Goal: Information Seeking & Learning: Learn about a topic

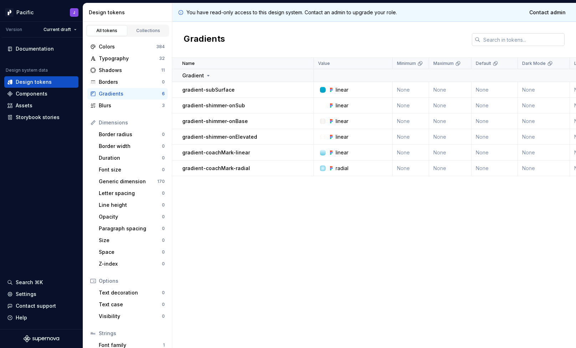
click at [497, 42] on input "text" at bounding box center [522, 39] width 84 height 13
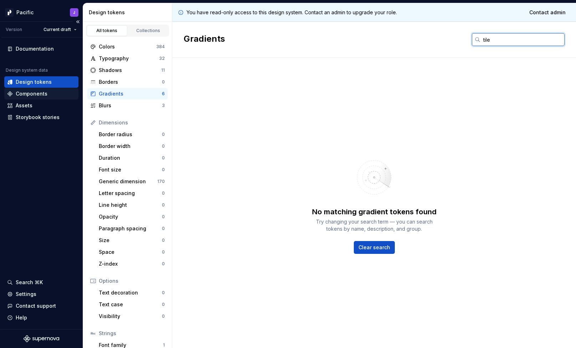
type input "tile"
click at [63, 89] on div "Components" at bounding box center [41, 93] width 74 height 11
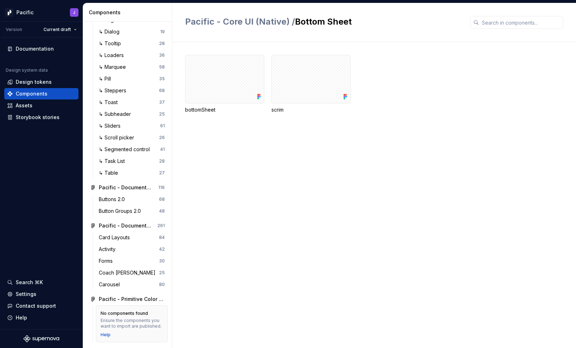
scroll to position [1499, 0]
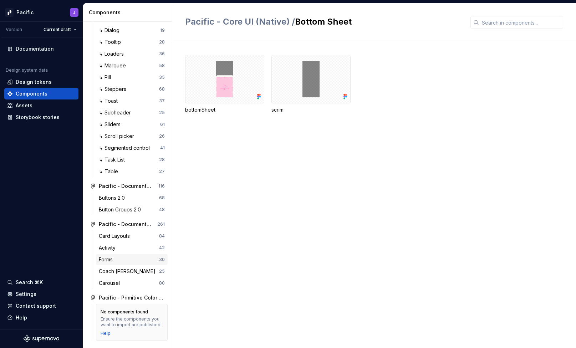
click at [130, 257] on div "Forms" at bounding box center [129, 259] width 60 height 7
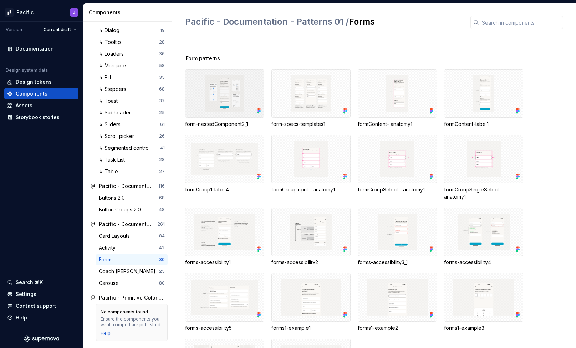
click at [231, 96] on div at bounding box center [224, 93] width 79 height 48
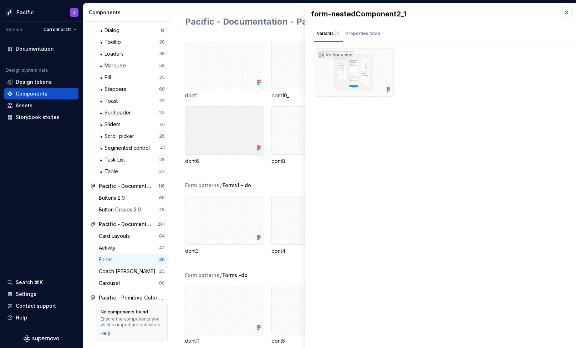
scroll to position [388, 0]
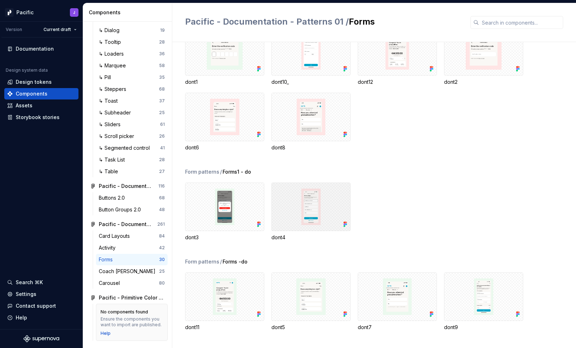
click at [300, 204] on div at bounding box center [310, 206] width 79 height 48
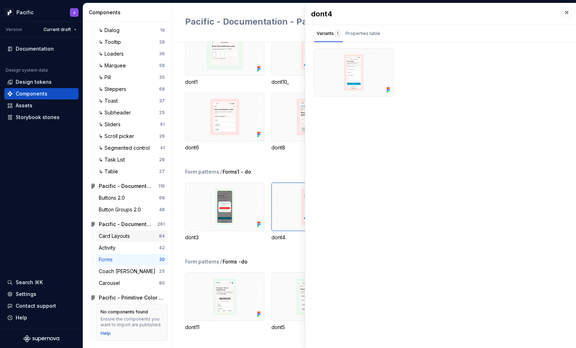
click at [130, 238] on div "Card Layouts" at bounding box center [116, 235] width 34 height 7
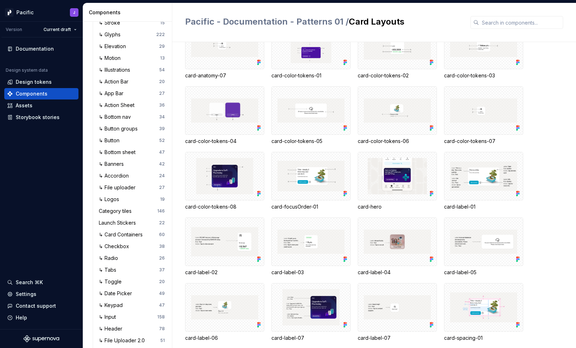
scroll to position [1161, 0]
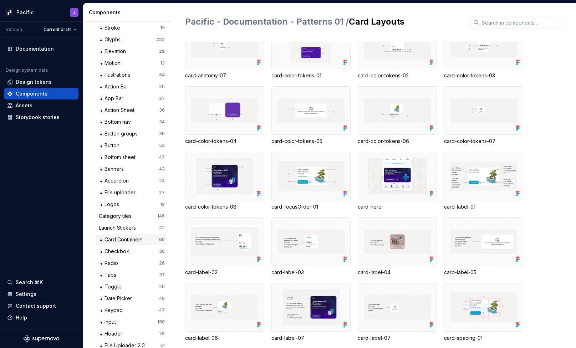
click at [135, 241] on div "↳ Card Containers" at bounding box center [122, 239] width 47 height 7
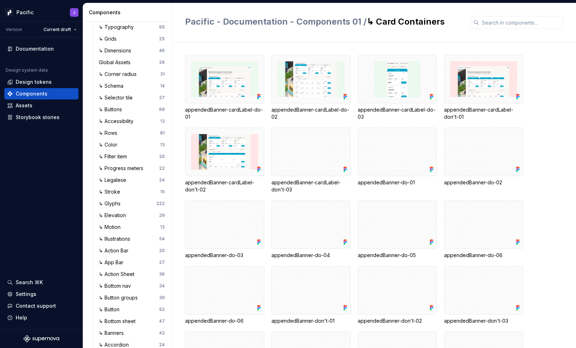
scroll to position [996, 0]
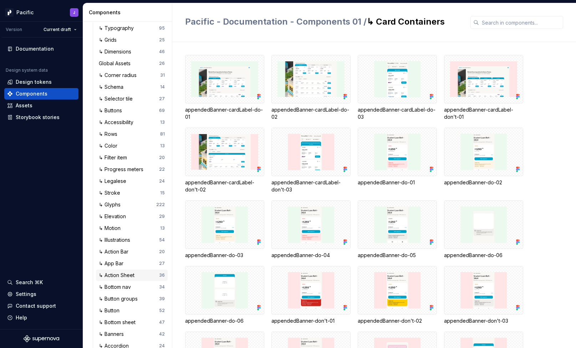
click at [137, 278] on div "↳ Action Sheet" at bounding box center [118, 275] width 38 height 7
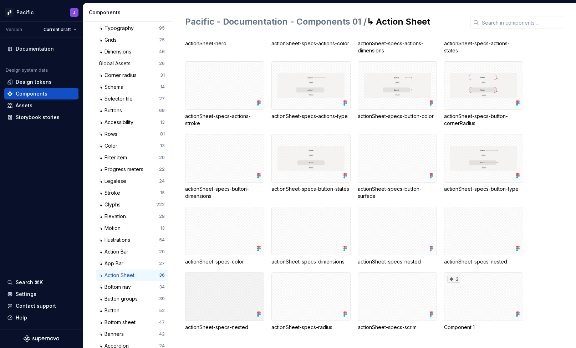
scroll to position [335, 0]
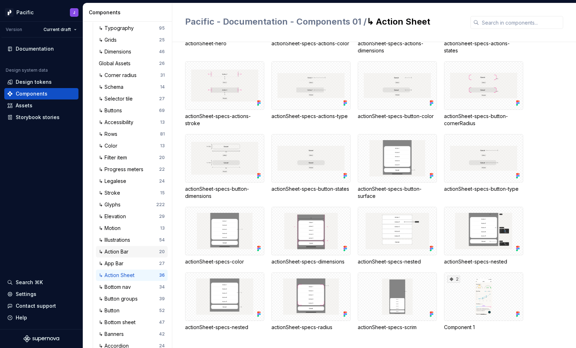
click at [135, 253] on div "↳ Action Bar" at bounding box center [129, 251] width 60 height 7
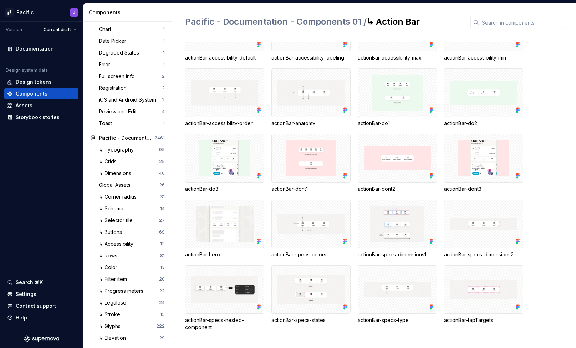
scroll to position [874, 0]
click at [114, 222] on div "↳ Selector tile" at bounding box center [117, 220] width 37 height 7
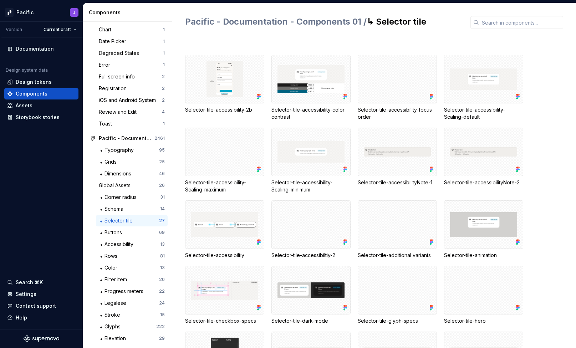
scroll to position [215, 0]
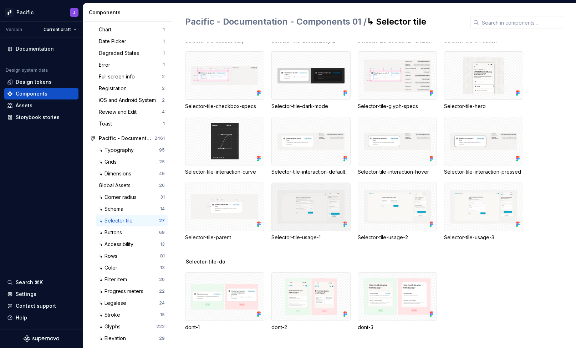
click at [321, 216] on div at bounding box center [310, 206] width 79 height 48
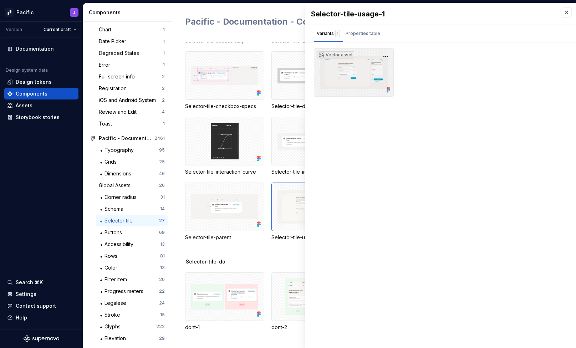
click at [362, 70] on div "Vector asset" at bounding box center [354, 72] width 80 height 48
click at [392, 56] on div "Vector asset" at bounding box center [354, 72] width 80 height 48
click at [386, 56] on button "button" at bounding box center [385, 56] width 10 height 10
click at [370, 69] on div "Open in [GEOGRAPHIC_DATA]" at bounding box center [362, 77] width 46 height 21
